Goal: Task Accomplishment & Management: Manage account settings

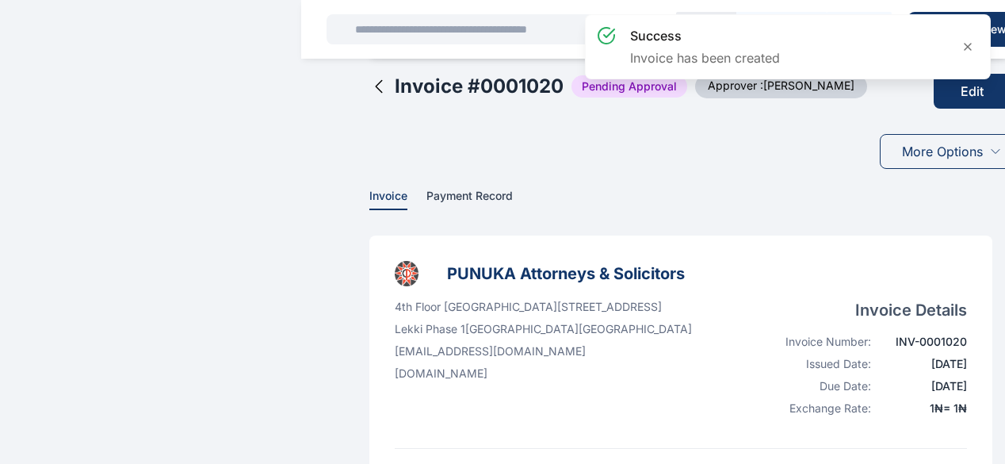
click at [933, 103] on button "Edit" at bounding box center [971, 91] width 77 height 35
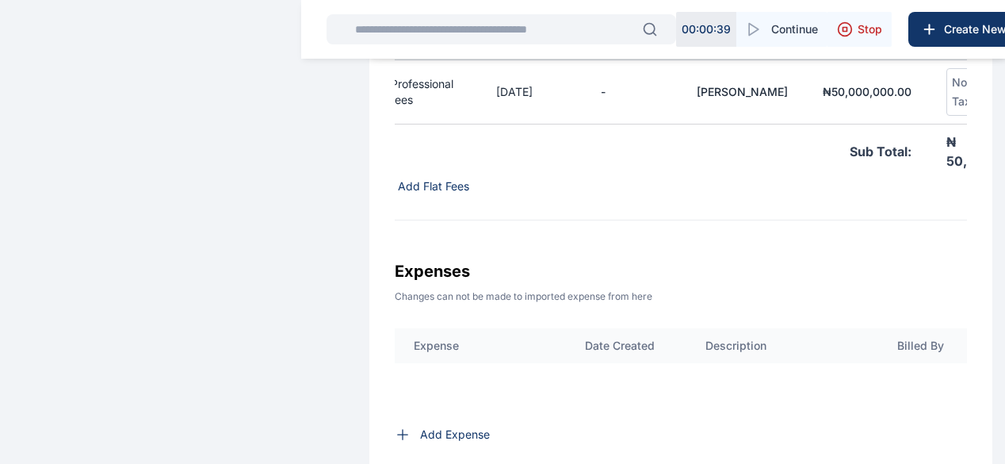
scroll to position [0, 47]
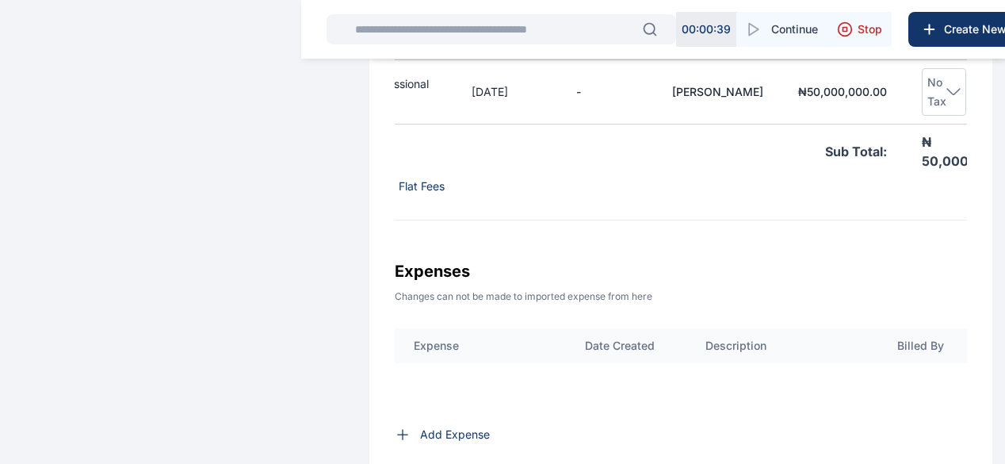
click at [998, 95] on icon at bounding box center [1002, 90] width 9 height 9
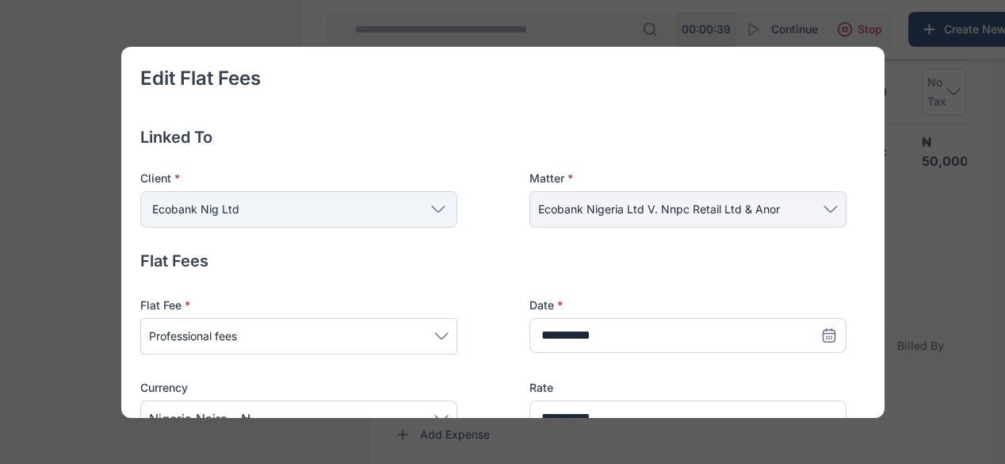
click at [953, 107] on div "Edit Flat Fees Linked To Client * Ecobank Nig Ltd Individual Rear Admiral A. Ok…" at bounding box center [502, 232] width 1005 height 464
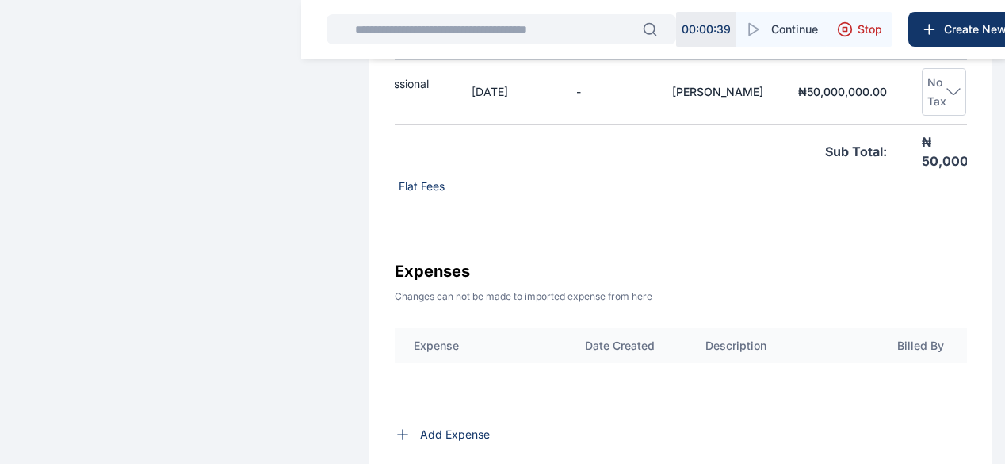
click at [946, 95] on icon at bounding box center [953, 91] width 14 height 7
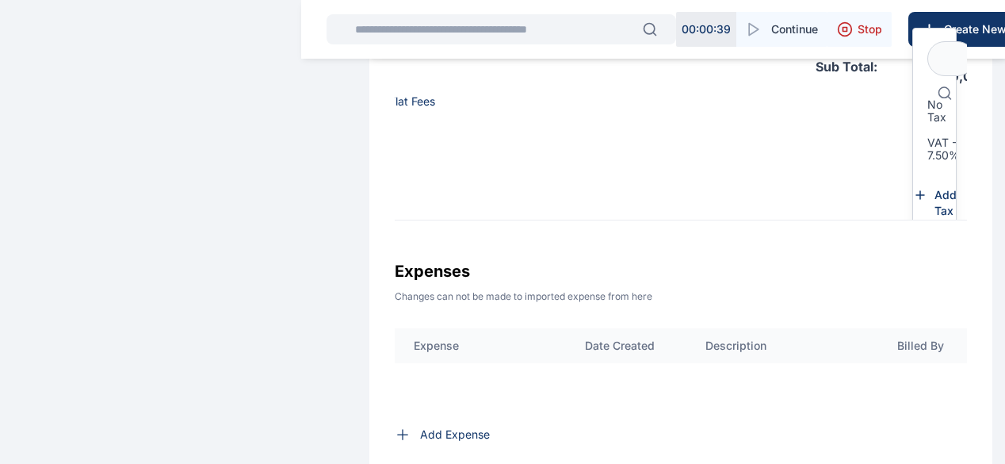
scroll to position [105, 56]
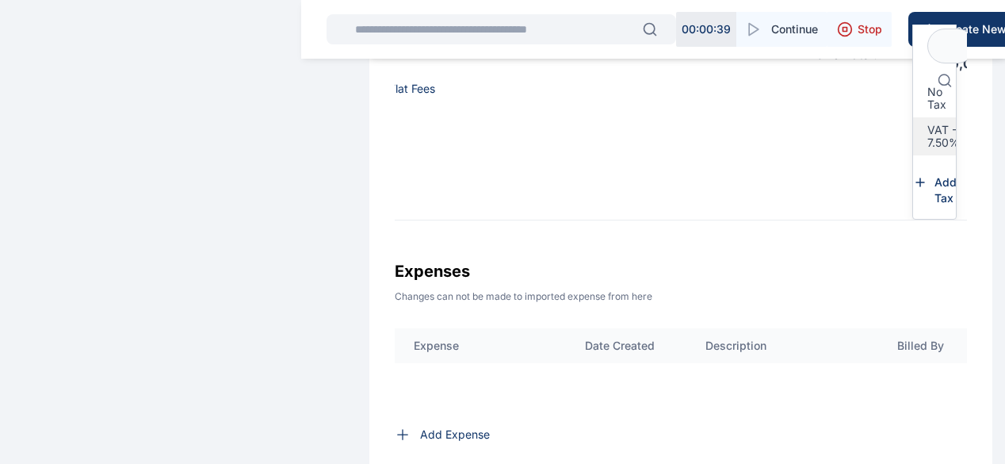
click at [927, 139] on span "VAT - 7.50%" at bounding box center [943, 136] width 32 height 25
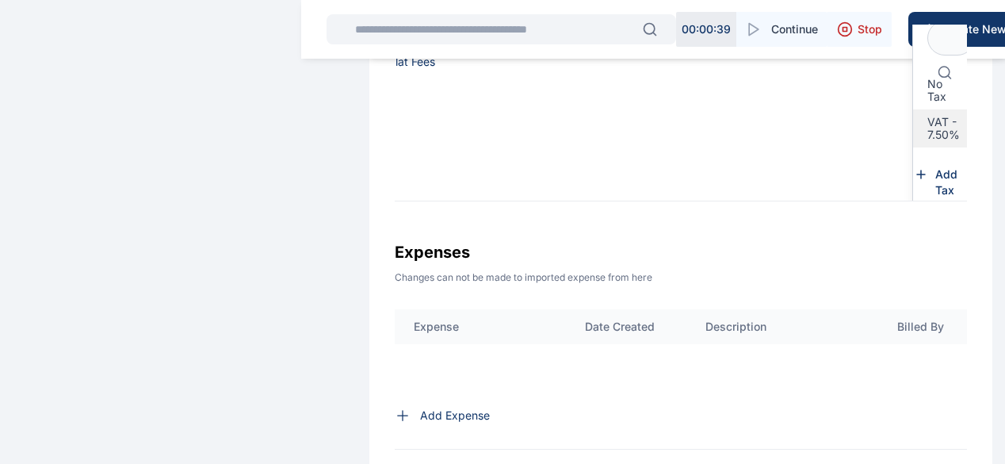
click at [927, 141] on span "VAT - 7.50%" at bounding box center [943, 128] width 32 height 25
click at [935, 194] on span "Add Tax" at bounding box center [952, 182] width 34 height 32
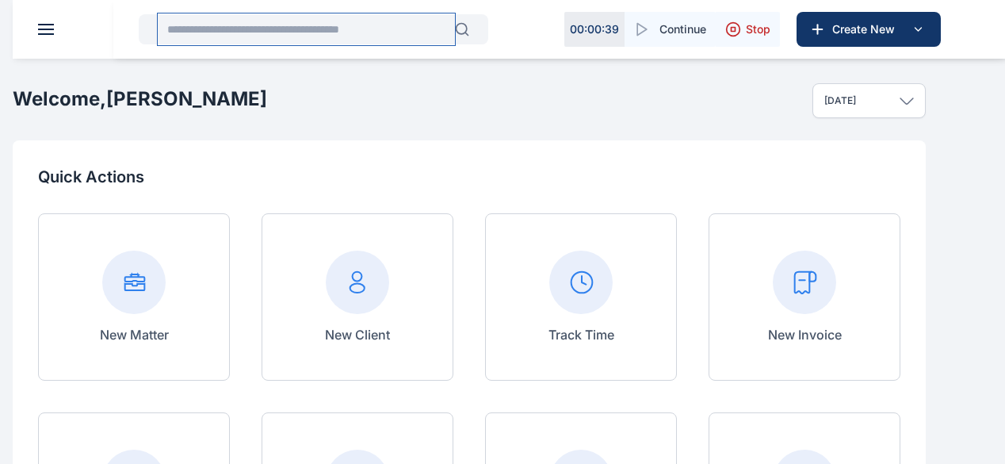
click at [347, 32] on input "text" at bounding box center [306, 29] width 297 height 32
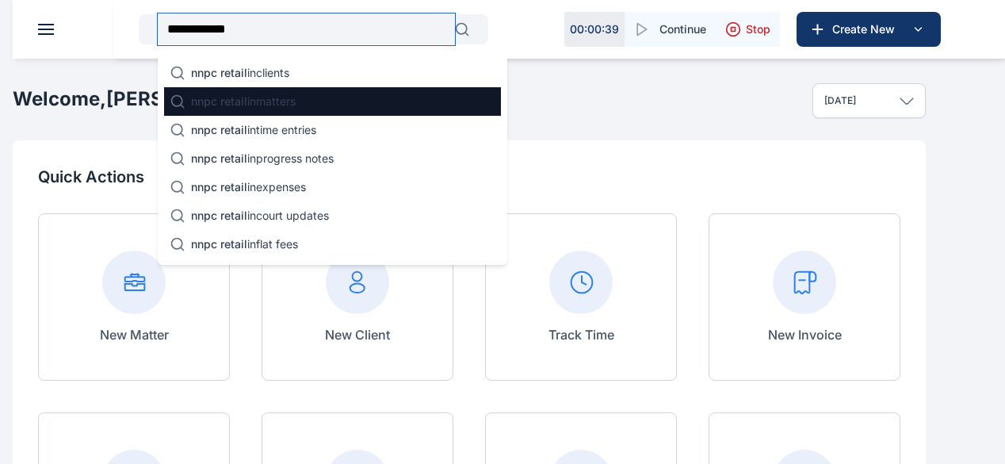
type input "**********"
click at [323, 100] on div "nnpc retail in matters" at bounding box center [332, 101] width 337 height 29
